Goal: Transaction & Acquisition: Purchase product/service

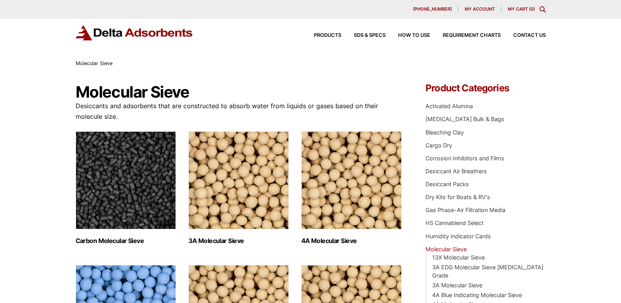
click at [123, 189] on img "Visit product category Carbon Molecular Sieve" at bounding box center [126, 180] width 100 height 98
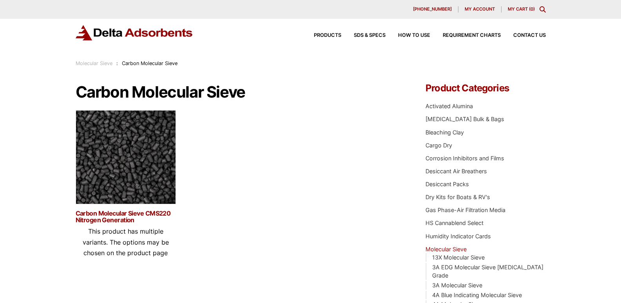
click at [147, 213] on link "Carbon Molecular Sieve CMS220 Nitrogen Generation" at bounding box center [126, 216] width 100 height 13
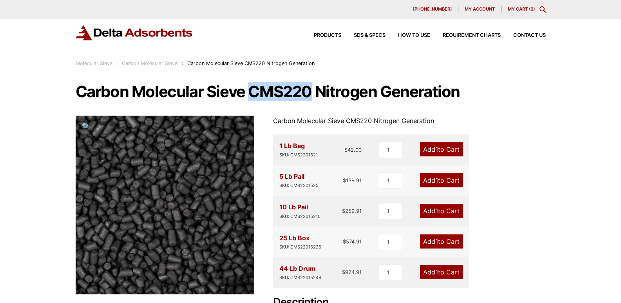
drag, startPoint x: 251, startPoint y: 92, endPoint x: 311, endPoint y: 98, distance: 60.6
click at [311, 98] on h1 "Carbon Molecular Sieve CMS220 Nitrogen Generation" at bounding box center [311, 91] width 470 height 16
